Goal: Find specific page/section: Find specific page/section

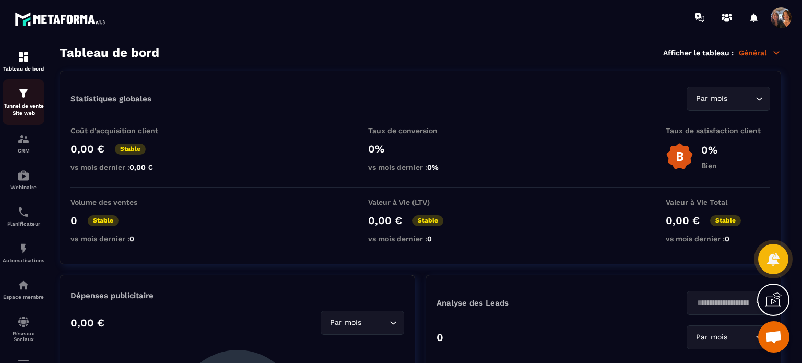
click at [22, 113] on p "Tunnel de vente Site web" at bounding box center [24, 109] width 42 height 15
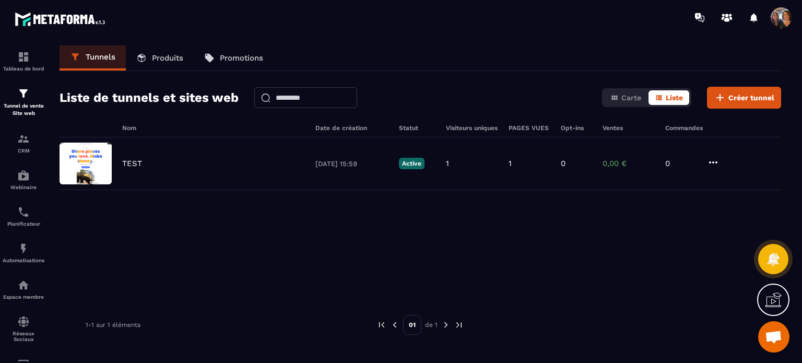
click at [773, 302] on icon at bounding box center [773, 299] width 17 height 17
